Goal: Task Accomplishment & Management: Manage account settings

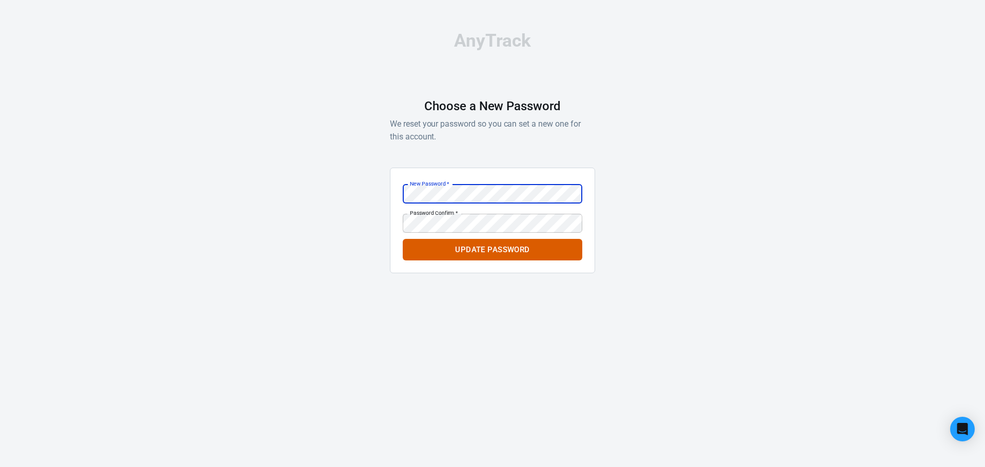
click at [371, 313] on html "AnyTrack Choose a New Password We reset your password so you can set a new one …" at bounding box center [492, 156] width 985 height 313
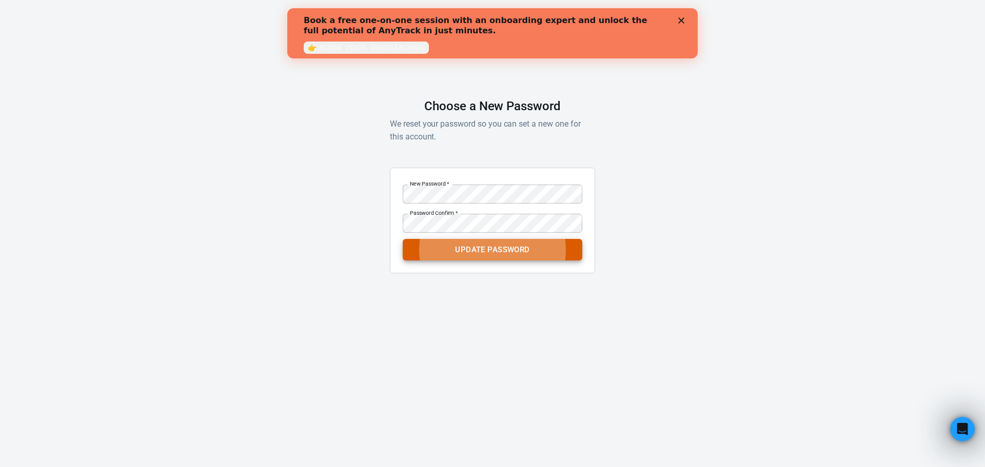
click at [521, 254] on button "Update Password" at bounding box center [493, 250] width 180 height 22
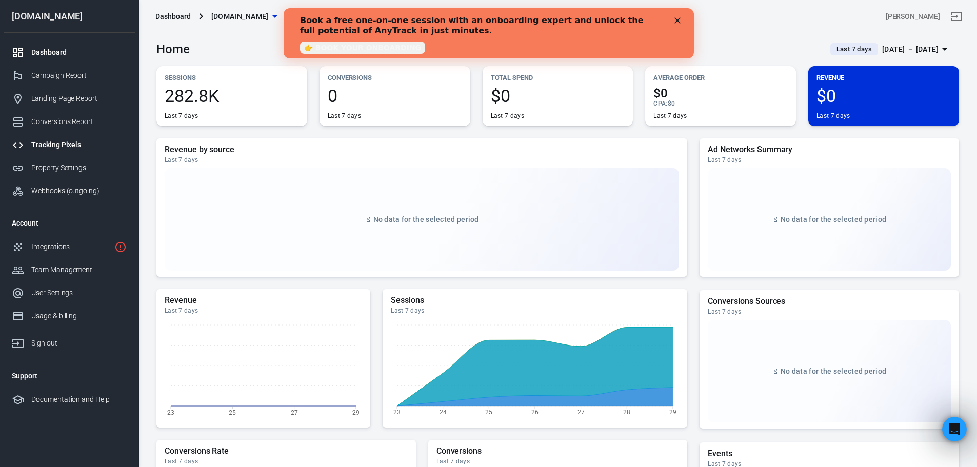
click at [81, 141] on div "Tracking Pixels" at bounding box center [78, 145] width 95 height 11
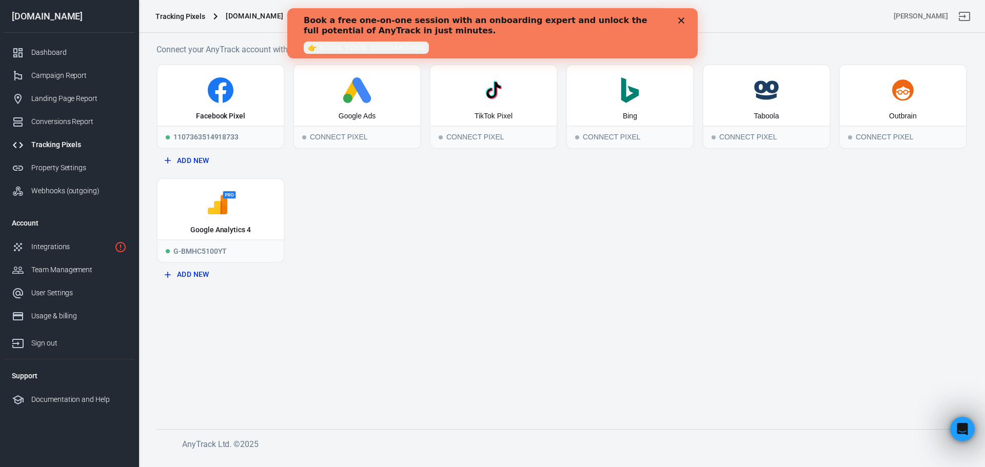
click at [683, 19] on polygon "Close" at bounding box center [681, 20] width 6 height 6
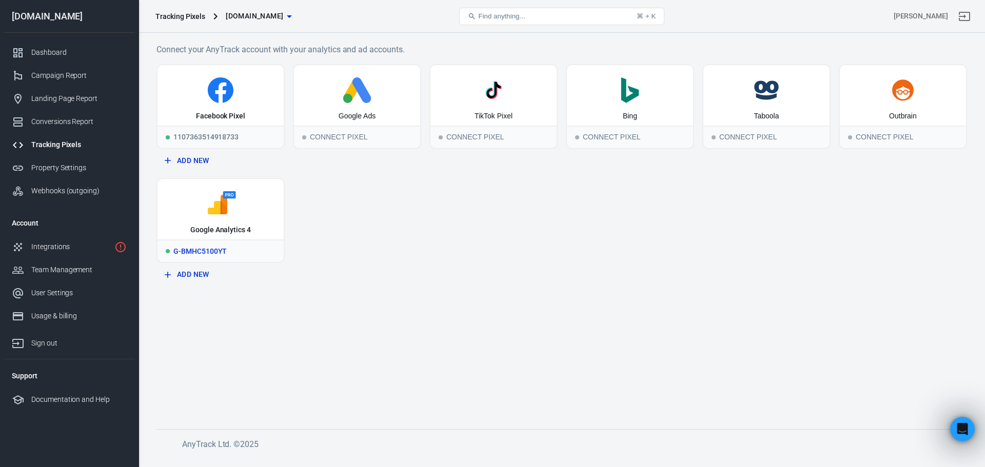
click at [234, 218] on div "Google Analytics 4" at bounding box center [220, 209] width 126 height 61
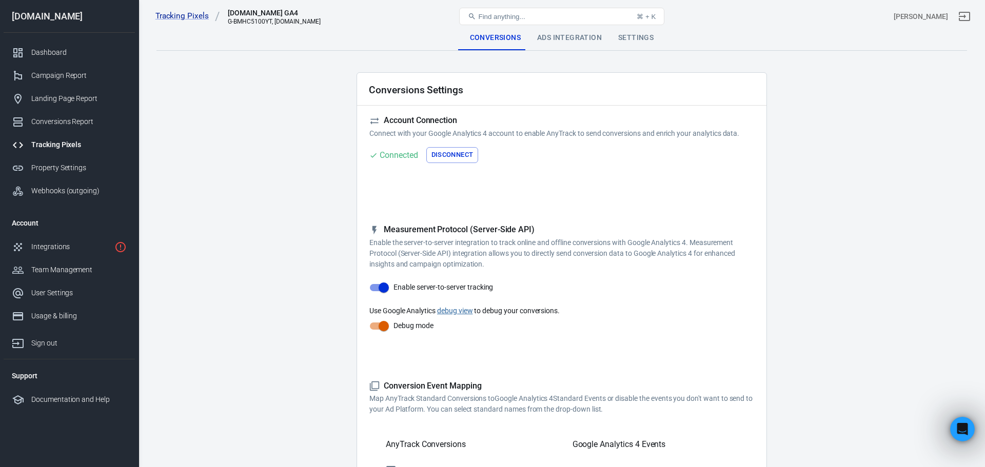
checkbox input "true"
type input "generate_lead"
checkbox input "true"
type input "view_item"
checkbox input "true"
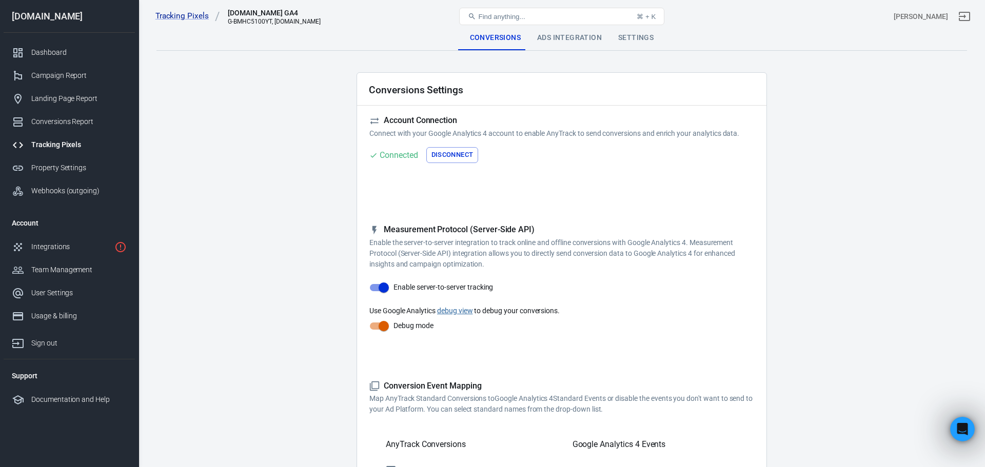
type input "add_to_cart"
checkbox input "true"
type input "begin_checkout"
checkbox input "true"
type input "generate_lead"
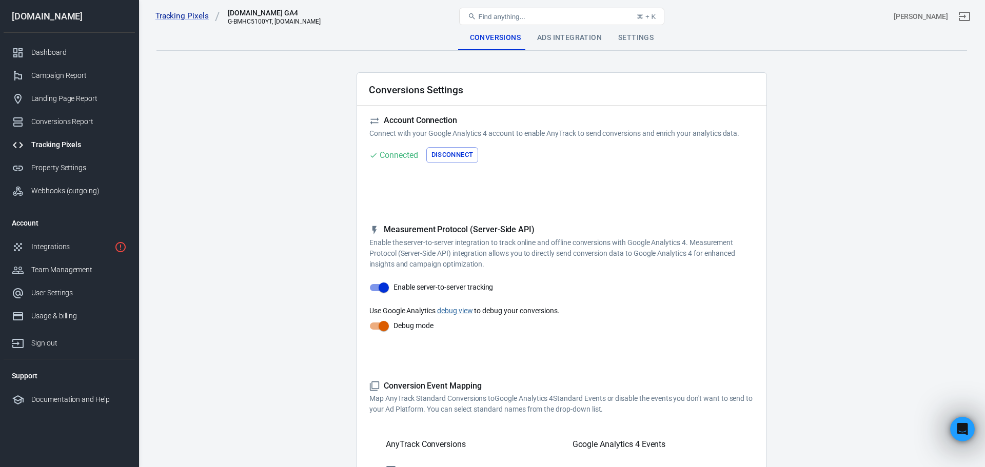
checkbox input "true"
type input "purchase"
checkbox input "true"
type input "add_payment_info"
click at [584, 41] on div "Ads Integration" at bounding box center [565, 38] width 81 height 25
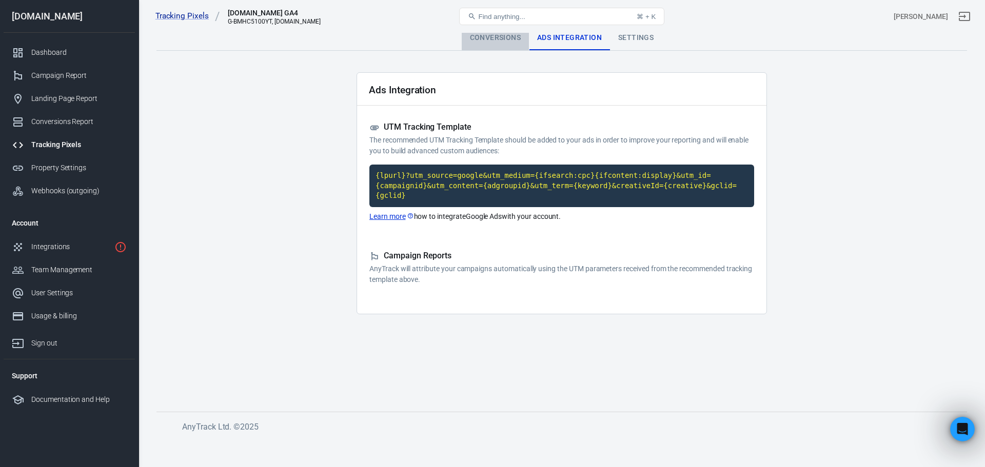
click at [512, 38] on div "Conversions" at bounding box center [495, 38] width 67 height 25
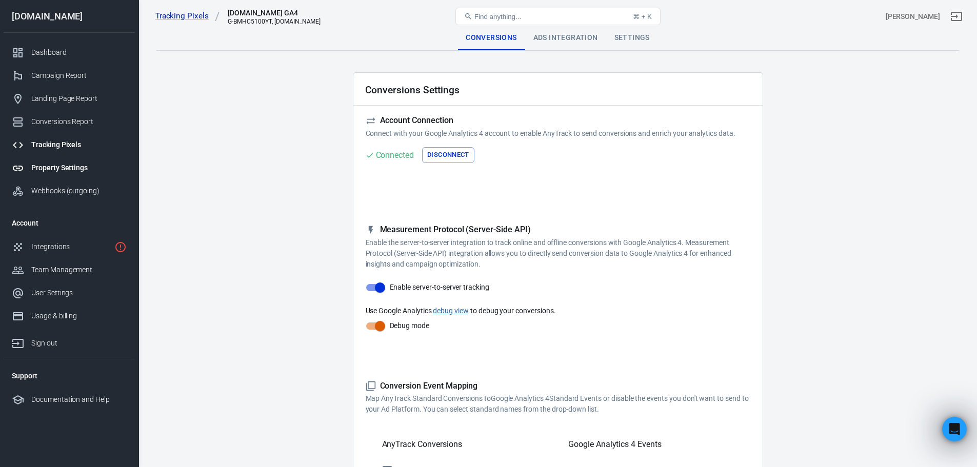
click at [58, 169] on div "Property Settings" at bounding box center [78, 168] width 95 height 11
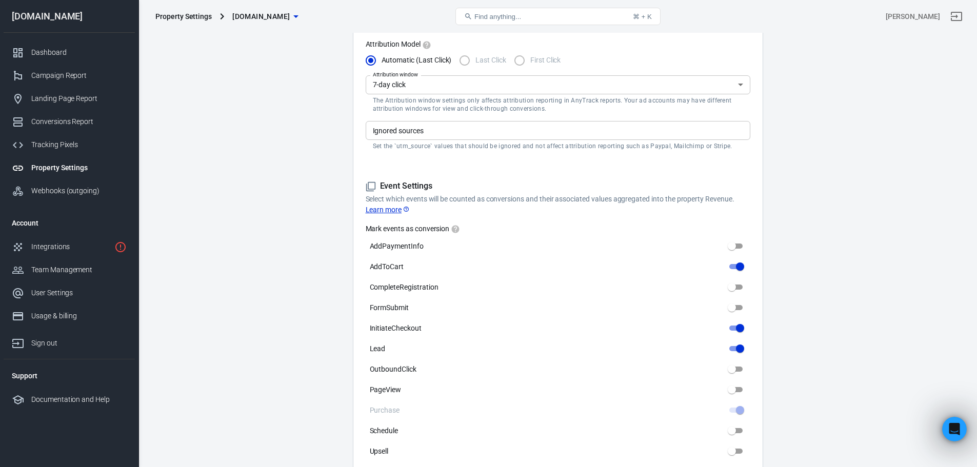
scroll to position [205, 0]
